Goal: Find specific page/section: Find specific page/section

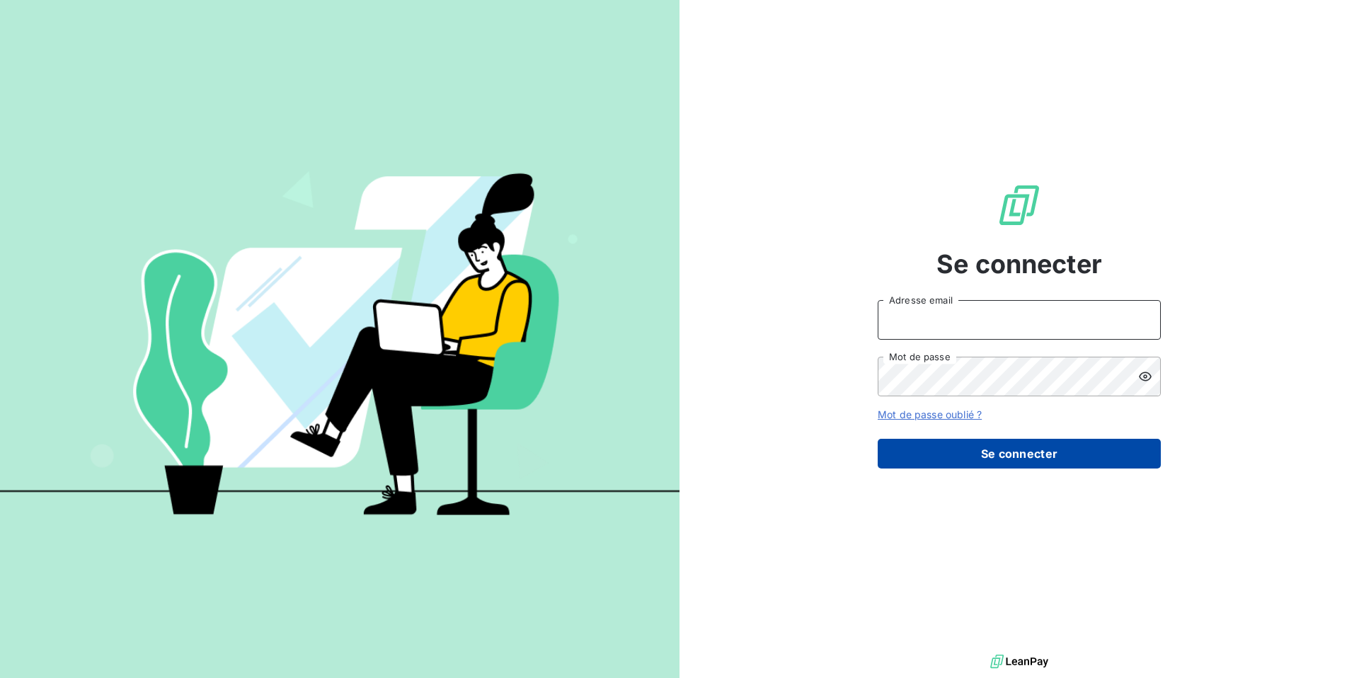
type input "[PERSON_NAME][EMAIL_ADDRESS][DOMAIN_NAME]"
click at [998, 457] on button "Se connecter" at bounding box center [1019, 454] width 283 height 30
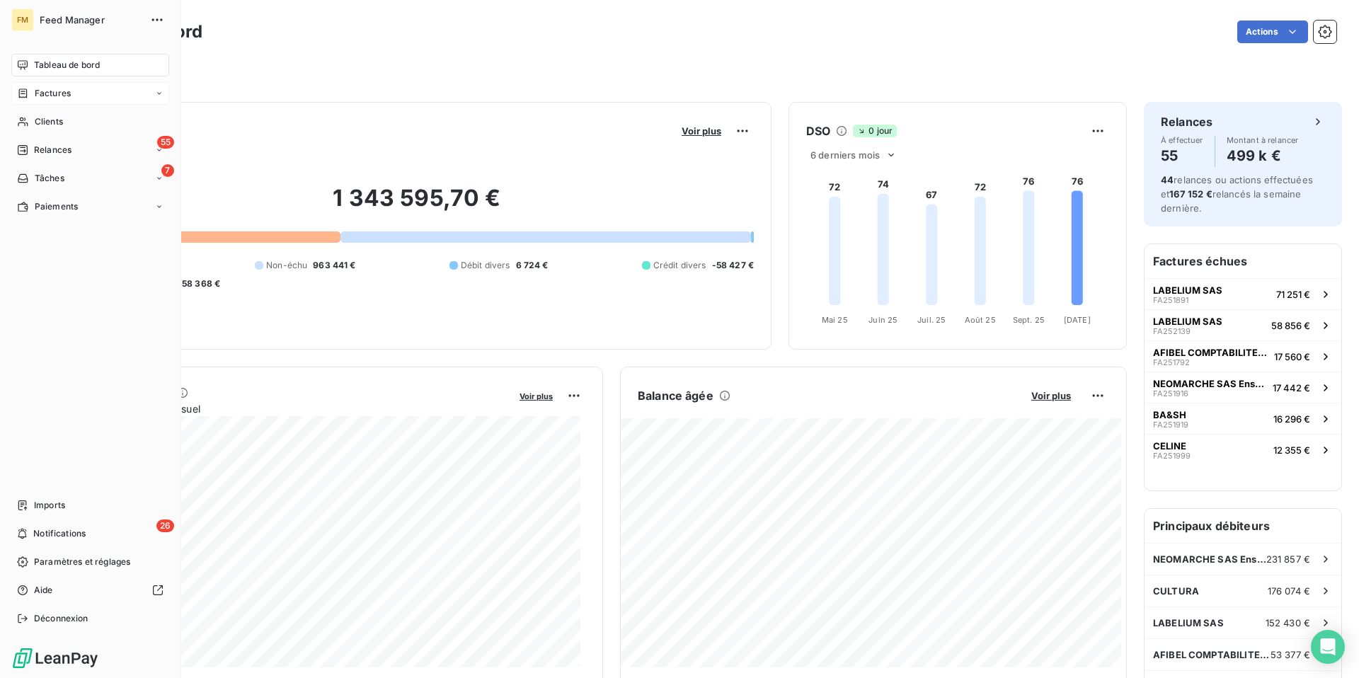
click at [40, 93] on span "Factures" at bounding box center [53, 93] width 36 height 13
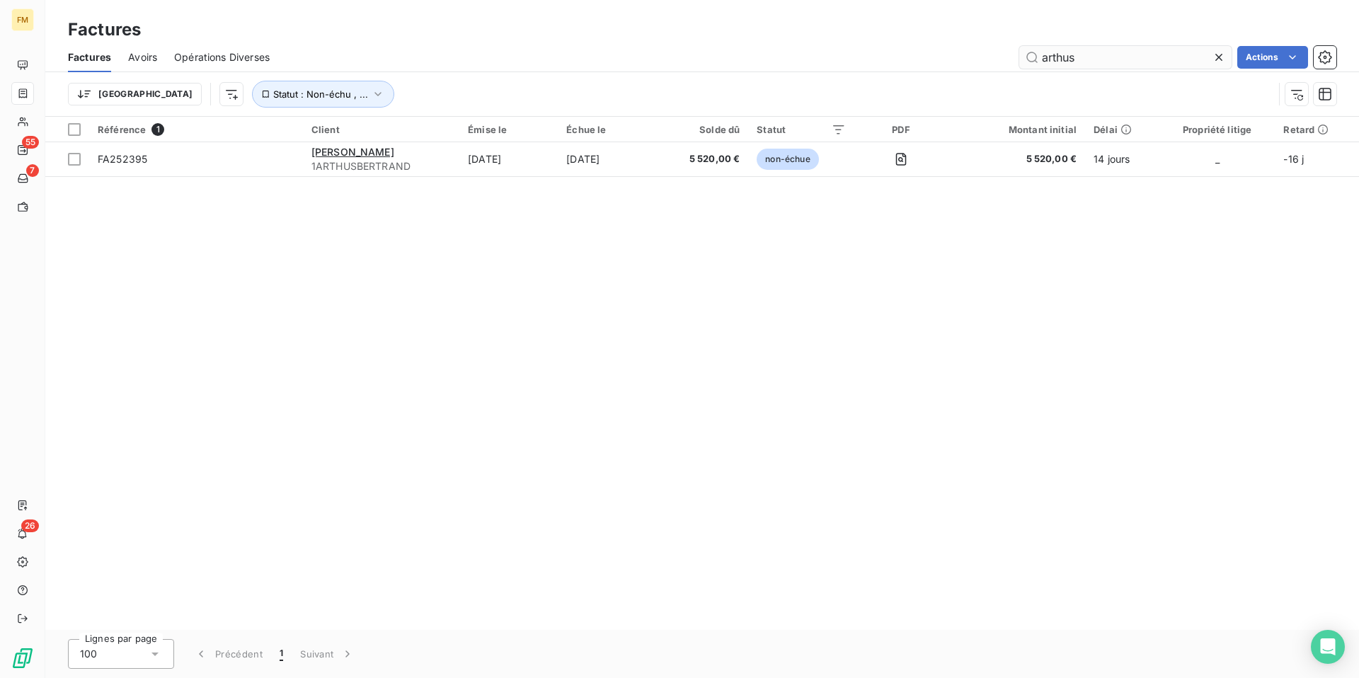
drag, startPoint x: 1092, startPoint y: 60, endPoint x: 1026, endPoint y: 49, distance: 66.8
click at [1026, 49] on input "arthus" at bounding box center [1125, 57] width 212 height 23
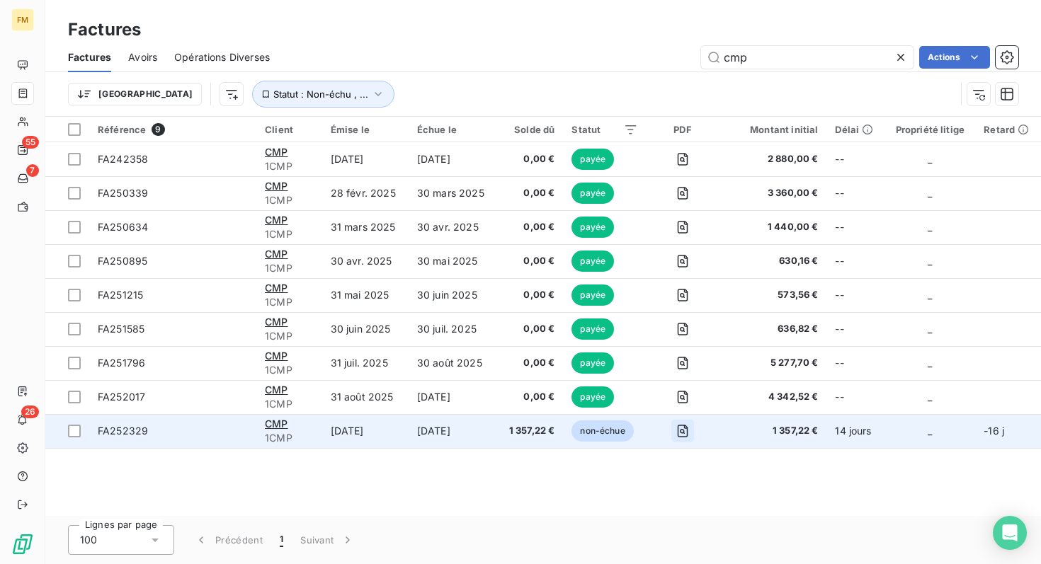
click at [689, 432] on icon "button" at bounding box center [682, 431] width 14 height 14
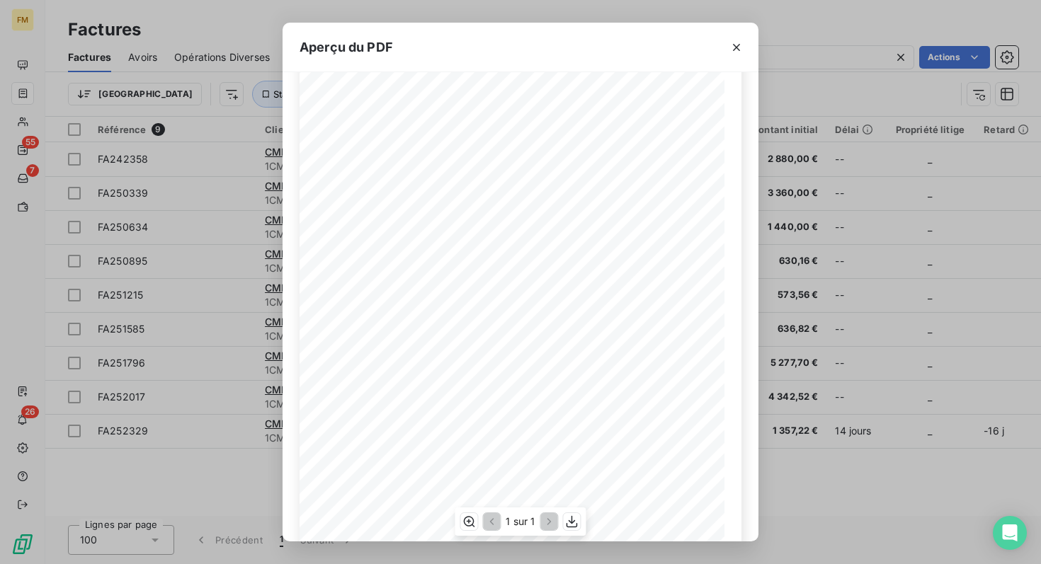
scroll to position [165, 0]
click at [737, 48] on icon "button" at bounding box center [736, 47] width 7 height 7
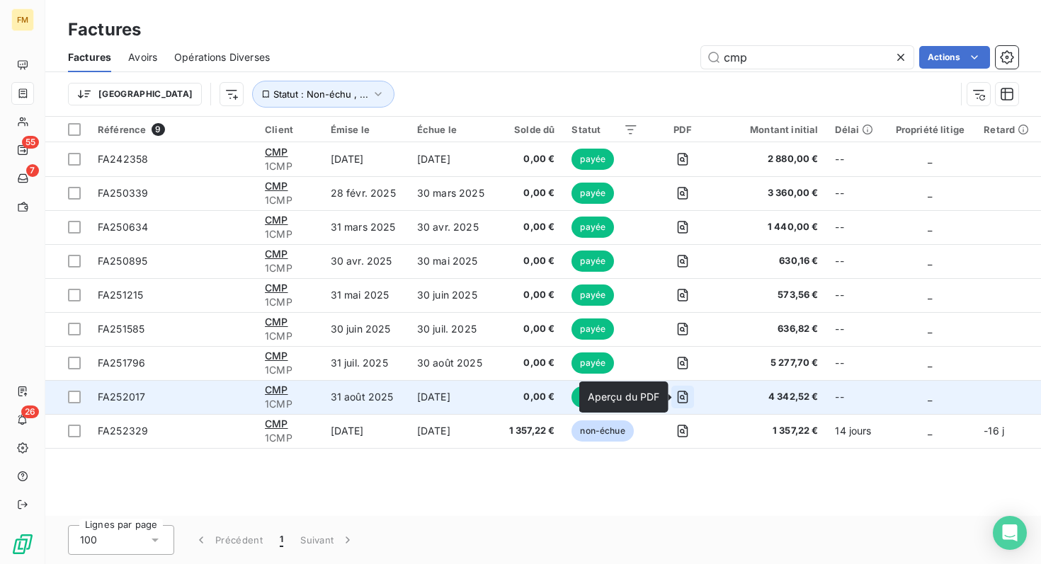
click at [685, 396] on icon "button" at bounding box center [682, 397] width 14 height 14
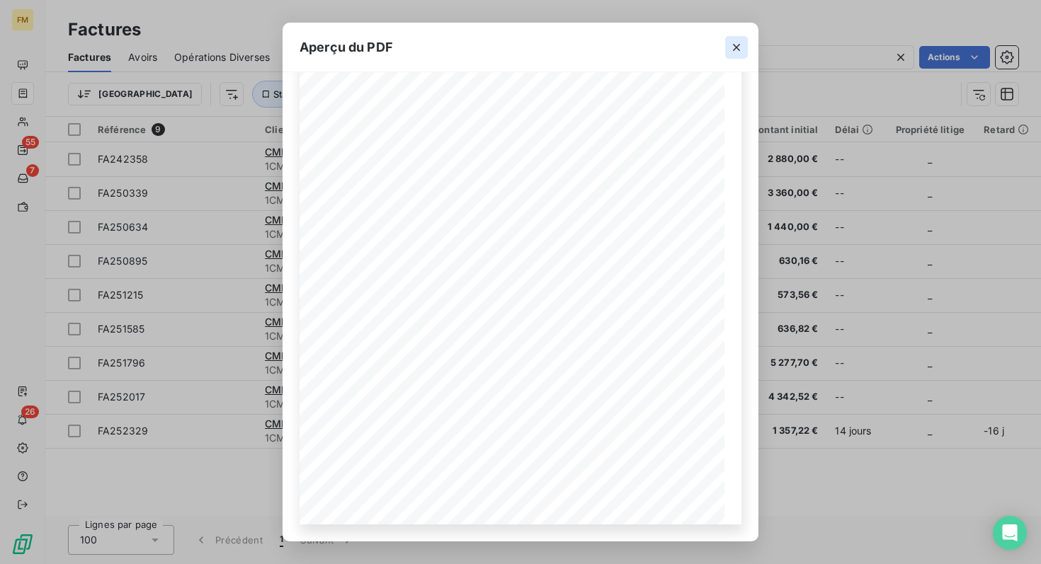
click at [734, 45] on icon "button" at bounding box center [736, 47] width 7 height 7
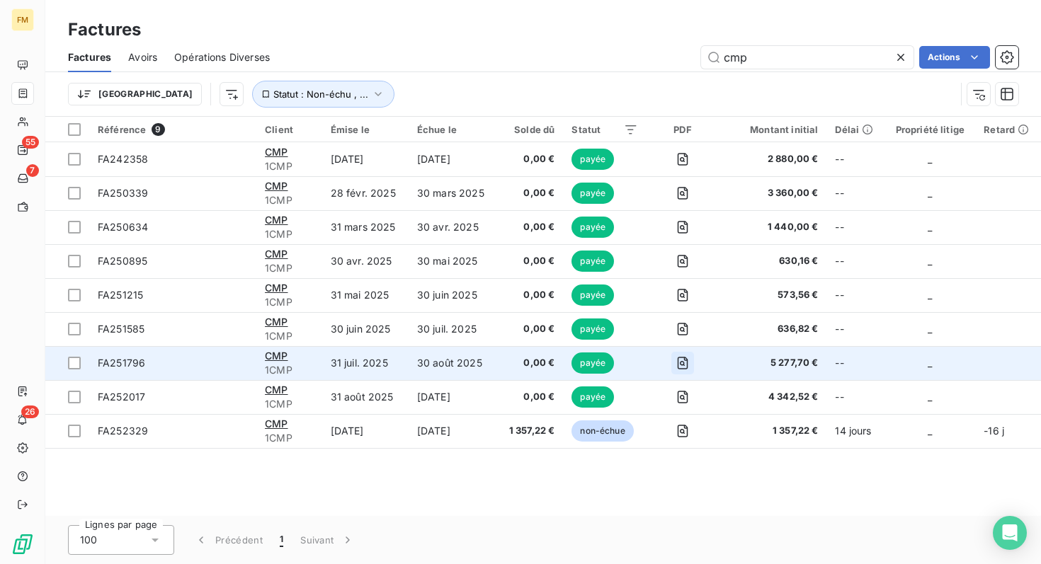
click at [685, 365] on icon "button" at bounding box center [682, 363] width 5 height 5
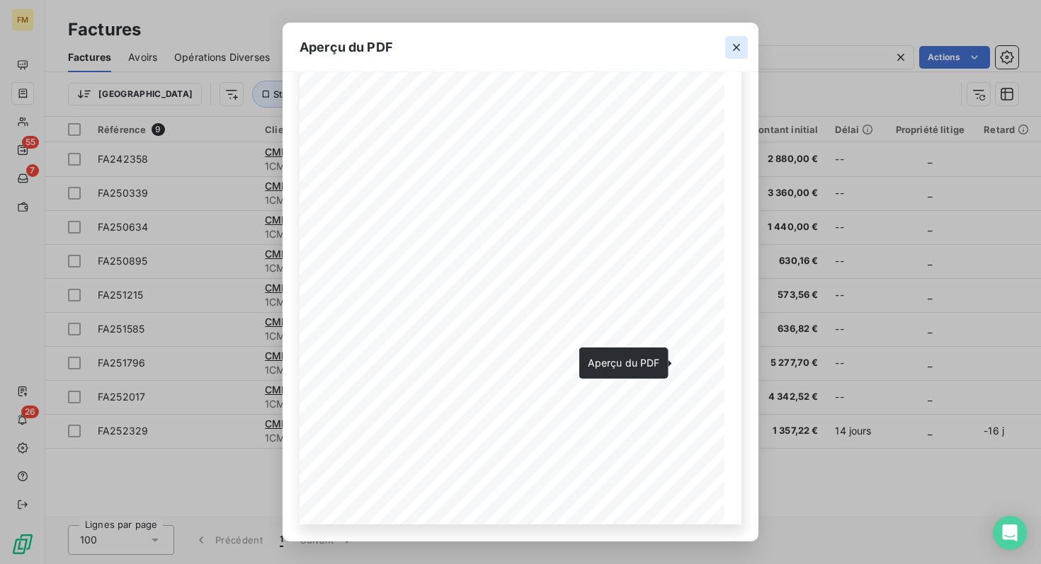
click at [738, 47] on icon "button" at bounding box center [736, 47] width 14 height 14
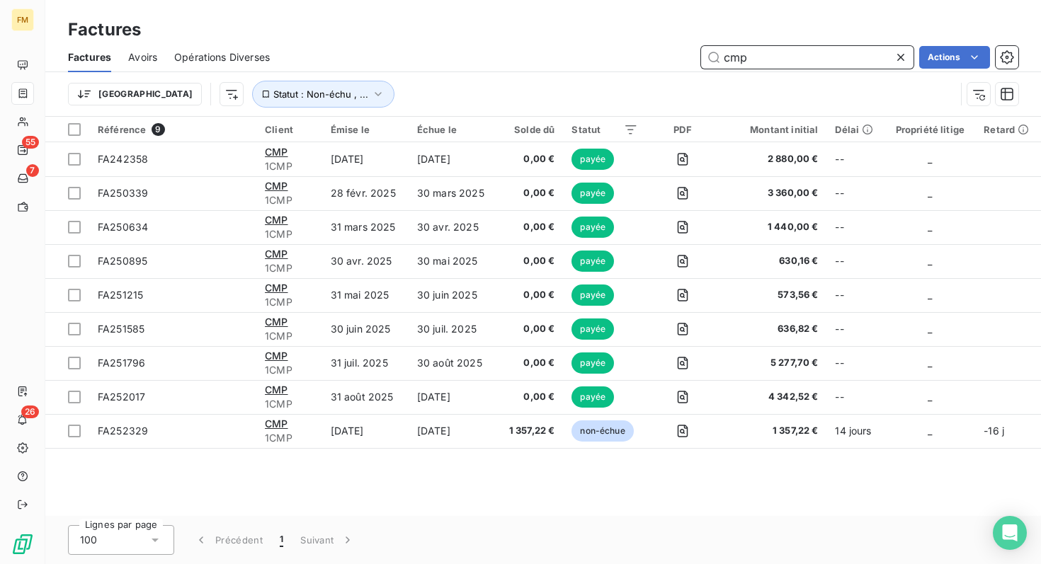
drag, startPoint x: 748, startPoint y: 55, endPoint x: 700, endPoint y: 58, distance: 47.5
click at [701, 58] on input "cmp" at bounding box center [807, 57] width 212 height 23
type input "cerland"
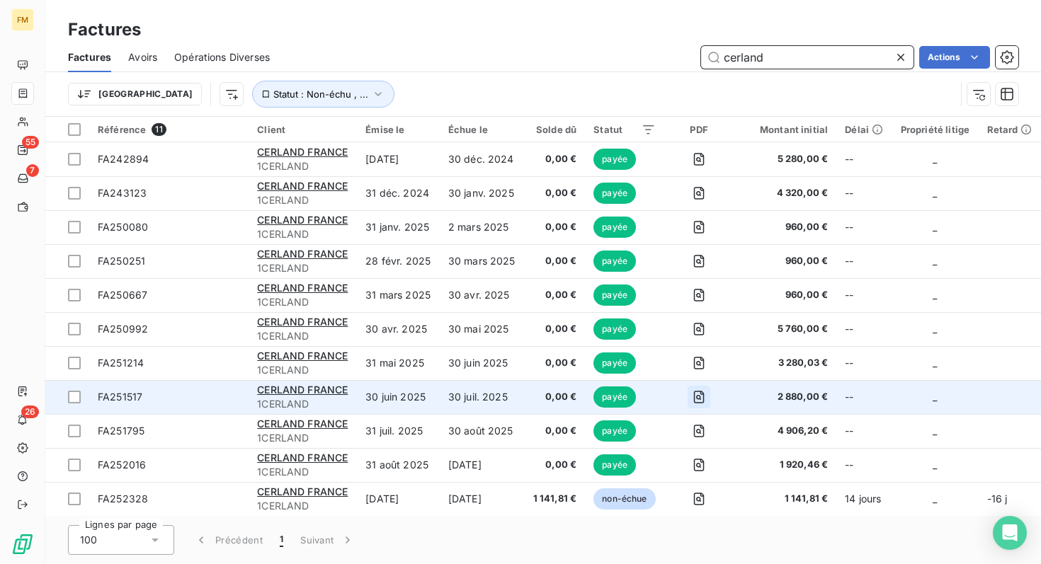
scroll to position [0, 0]
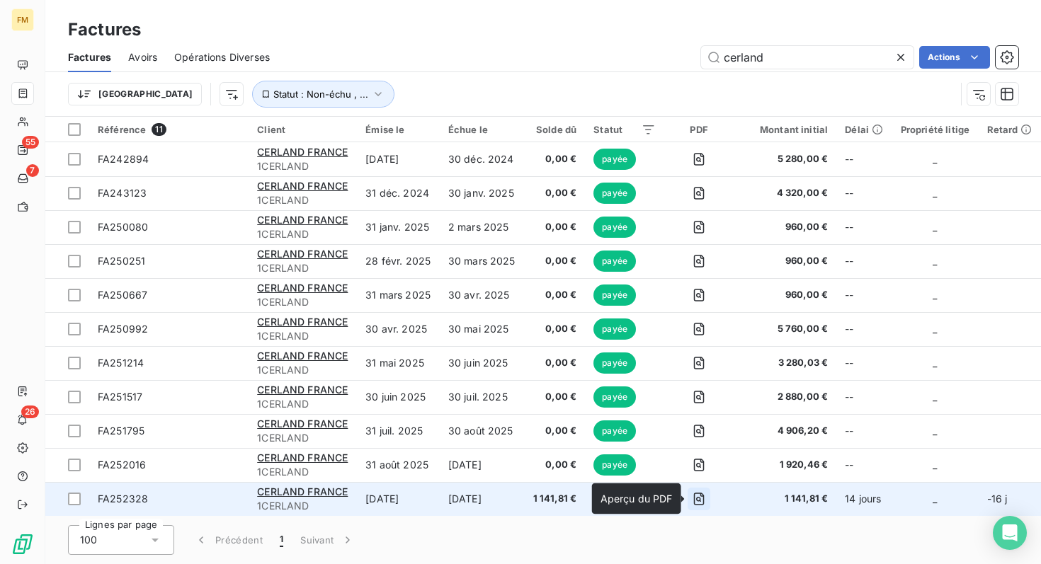
click at [700, 494] on icon "button" at bounding box center [699, 499] width 11 height 13
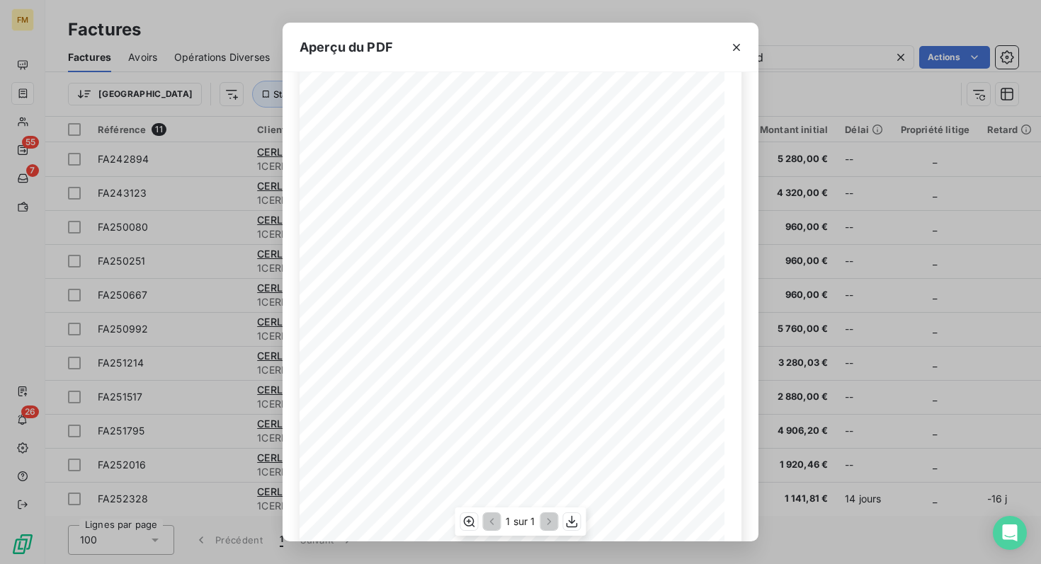
scroll to position [44, 0]
click at [792, 547] on div "Aperçu du PDF NUMÉRO CERLAND FRANCE [STREET_ADDRESS][PERSON_NAME] FA252328 [DAT…" at bounding box center [520, 282] width 1041 height 564
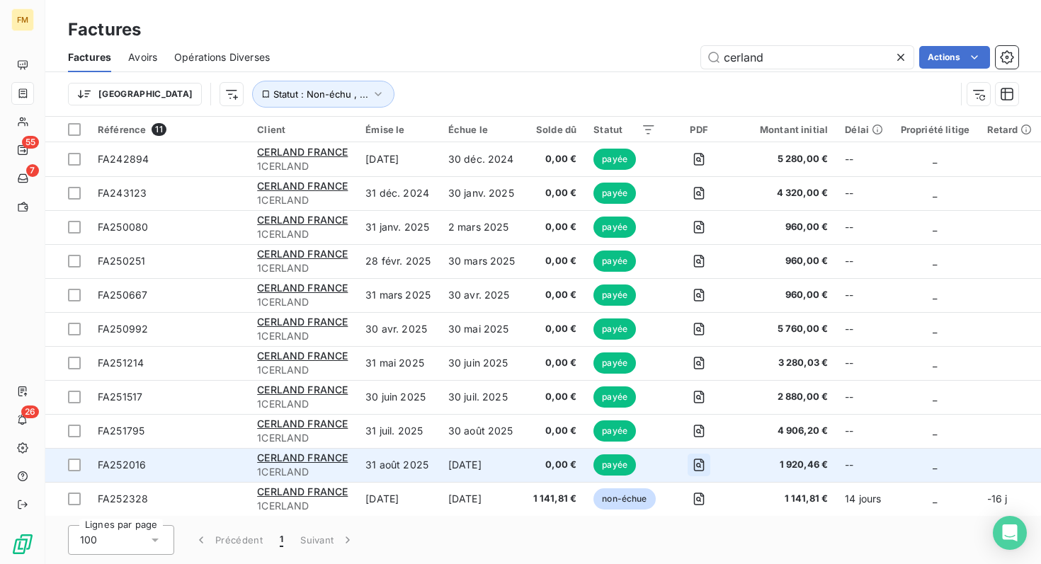
click at [698, 466] on icon "button" at bounding box center [699, 465] width 14 height 14
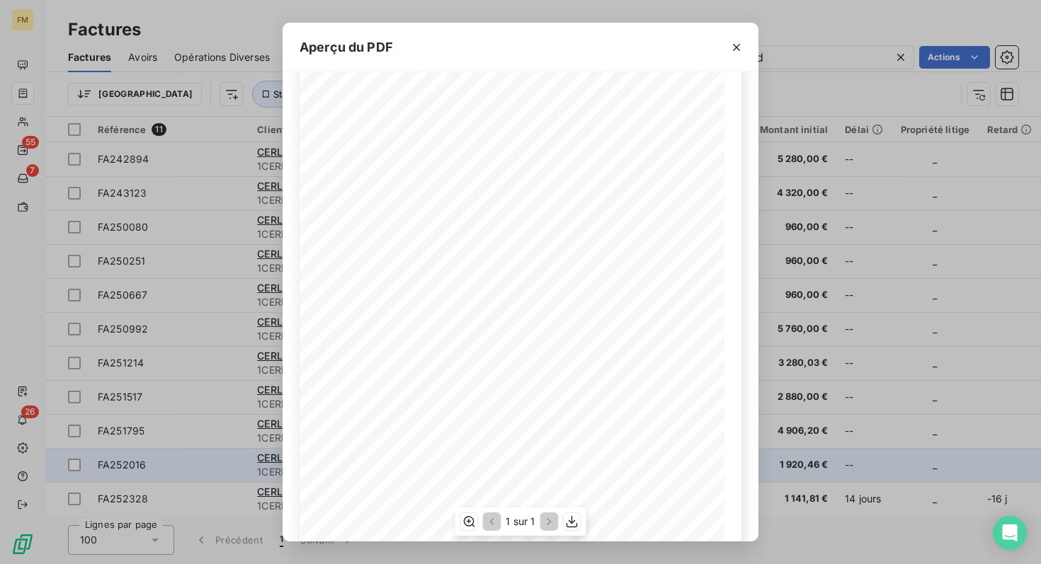
scroll to position [61, 0]
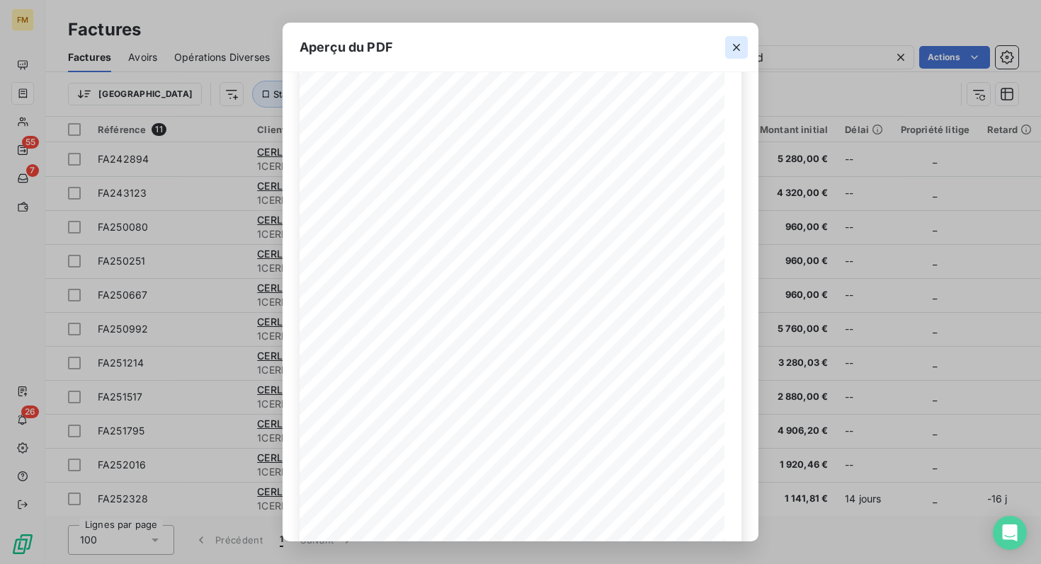
click at [733, 50] on icon "button" at bounding box center [736, 47] width 14 height 14
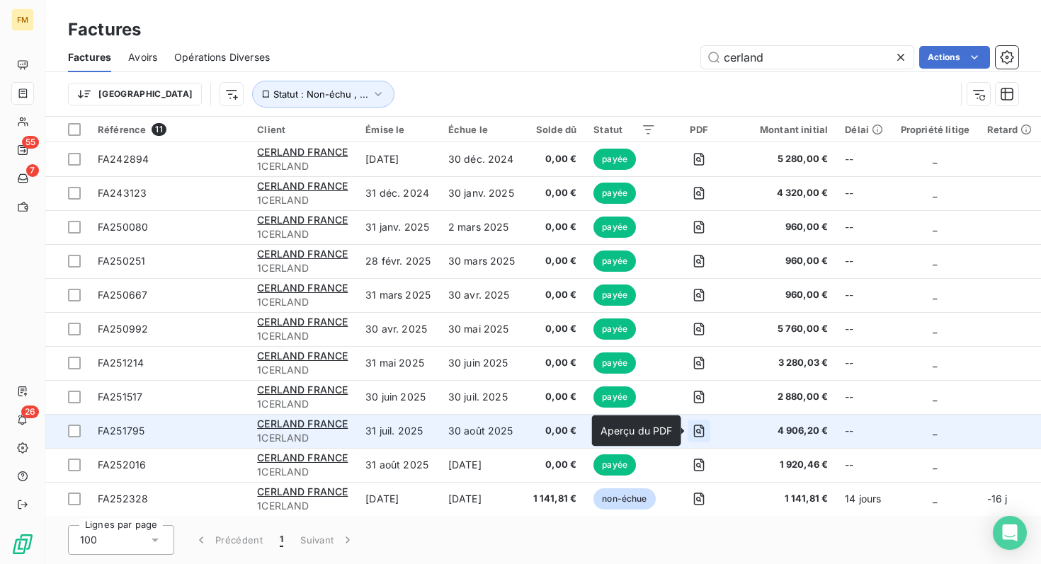
click at [701, 432] on icon "button" at bounding box center [699, 431] width 14 height 14
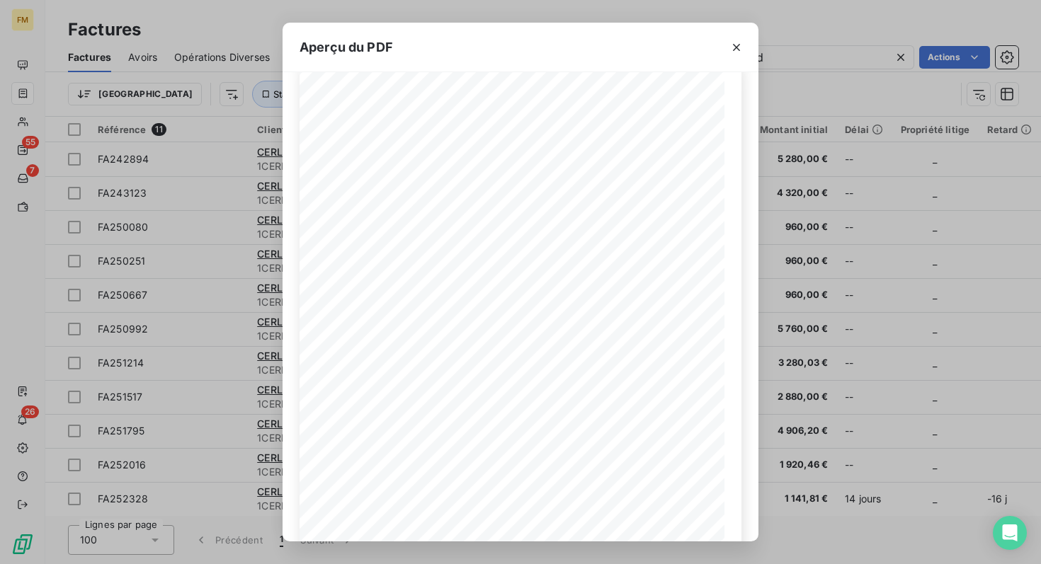
scroll to position [28, 0]
drag, startPoint x: 794, startPoint y: 532, endPoint x: 726, endPoint y: 527, distance: 68.9
click at [793, 532] on div "Aperçu du PDF NUMÉRO CERLAND FRANCE [STREET_ADDRESS][PERSON_NAME] FA251795 [DAT…" at bounding box center [520, 282] width 1041 height 564
